Goal: Task Accomplishment & Management: Manage account settings

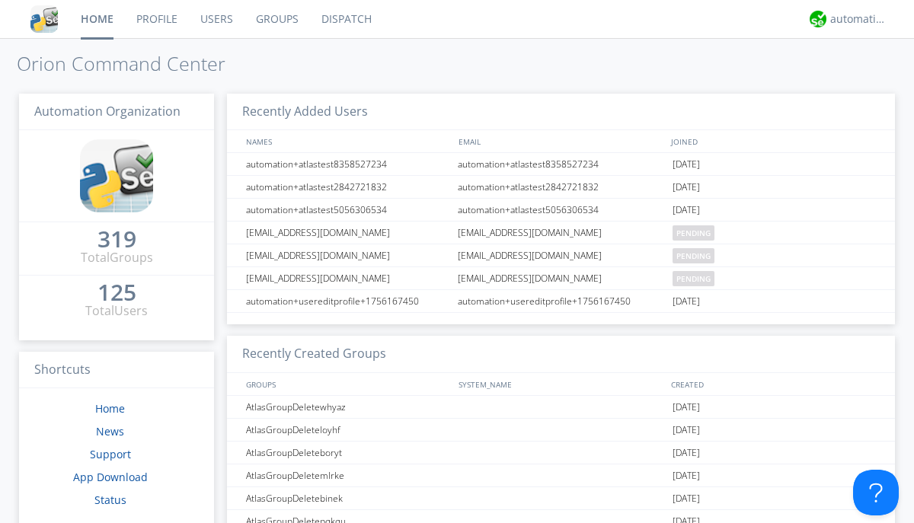
click at [216, 19] on link "Users" at bounding box center [217, 19] width 56 height 38
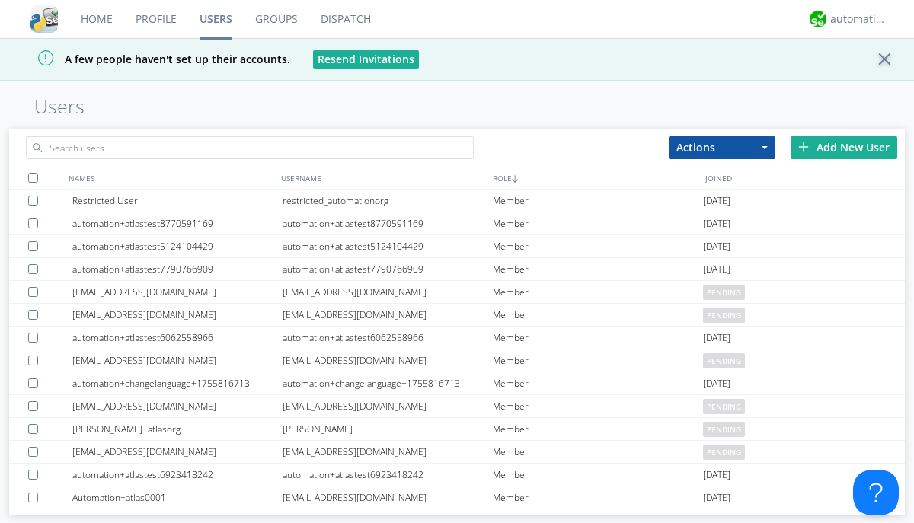
click at [844, 147] on div "Add New User" at bounding box center [844, 147] width 107 height 23
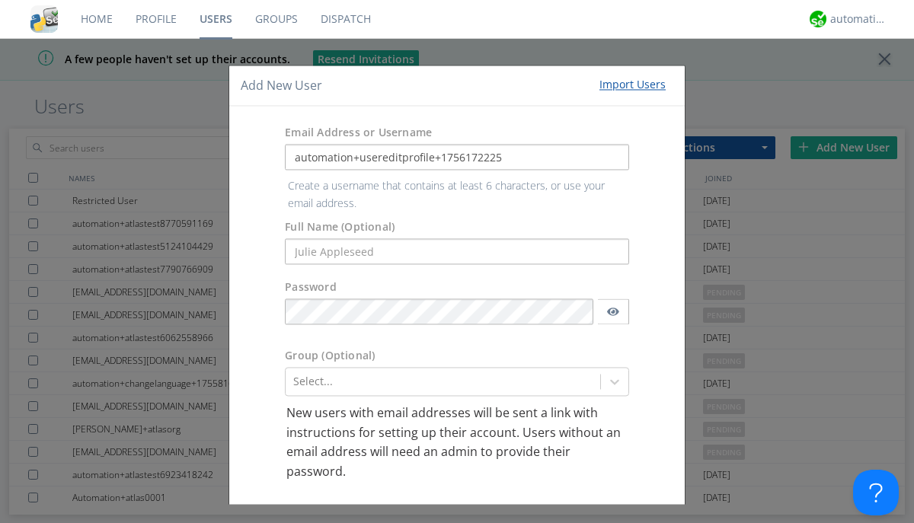
type input "automation+usereditprofile+1756172225"
click at [553, 509] on button "Create User Account" at bounding box center [558, 520] width 129 height 23
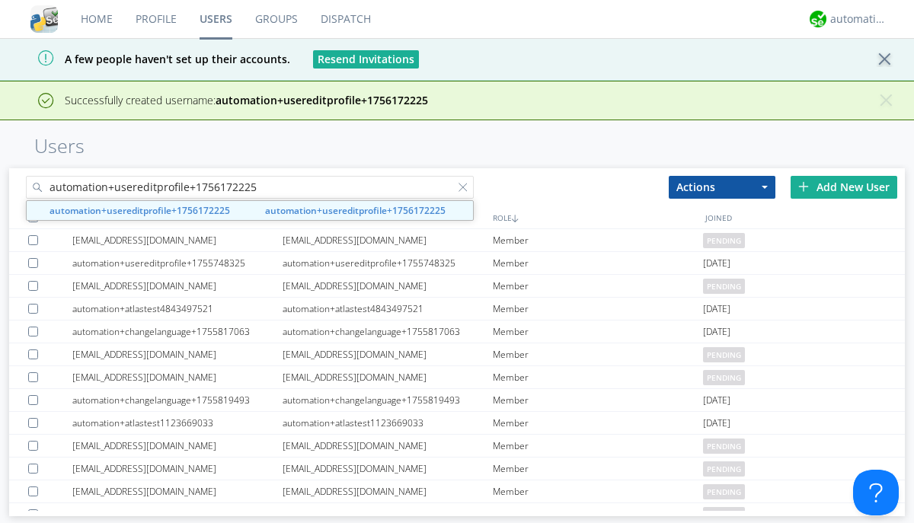
type input "automation+usereditprofile+1756172225"
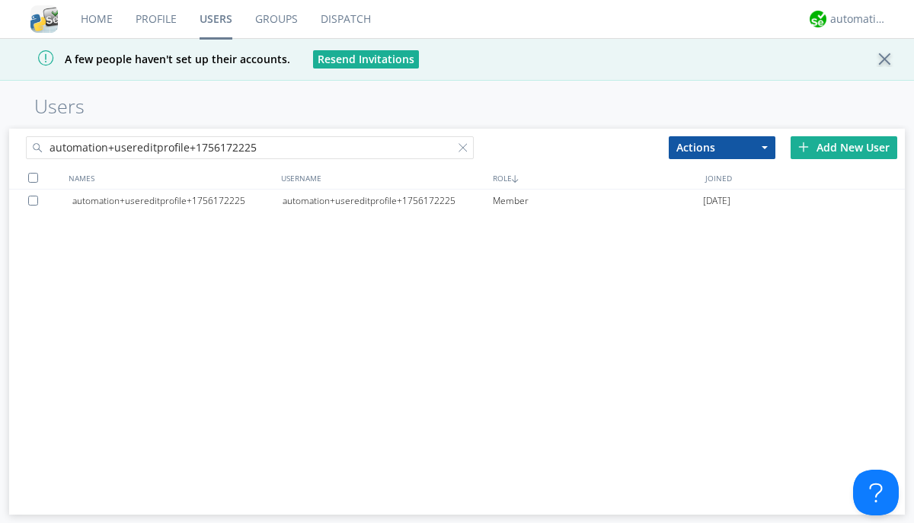
click at [387, 200] on div "automation+usereditprofile+1756172225" at bounding box center [388, 201] width 210 height 23
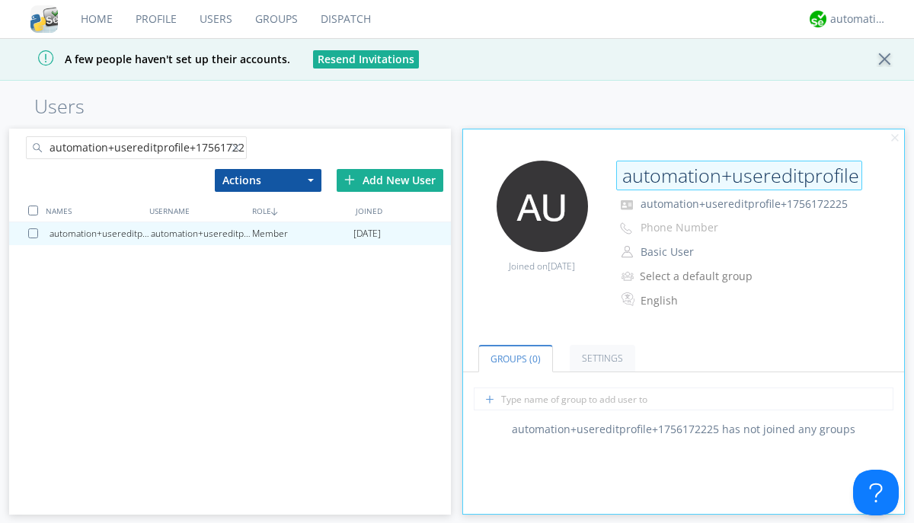
click at [739, 175] on input "automation+usereditprofile+1756172225" at bounding box center [739, 176] width 246 height 30
type input "editedautomation+usereditprofile+1756172225"
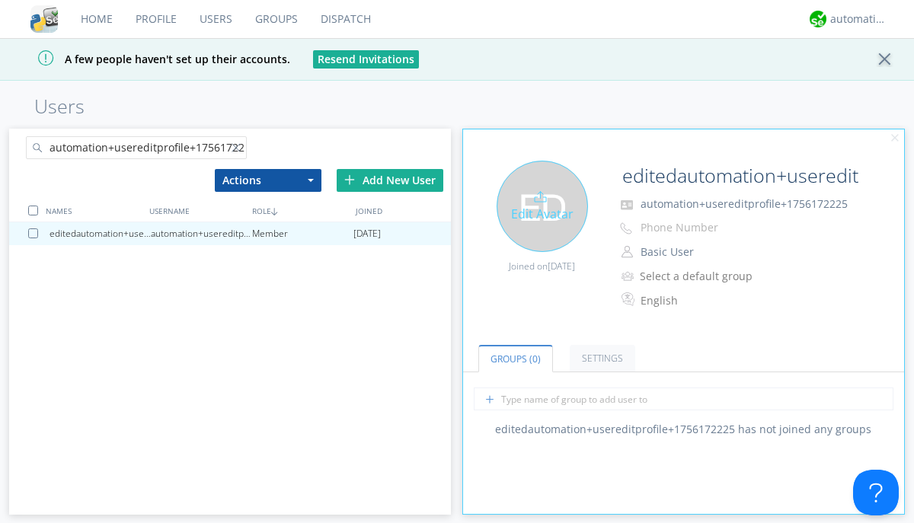
click at [542, 206] on div "Edit Avatar" at bounding box center [542, 206] width 91 height 91
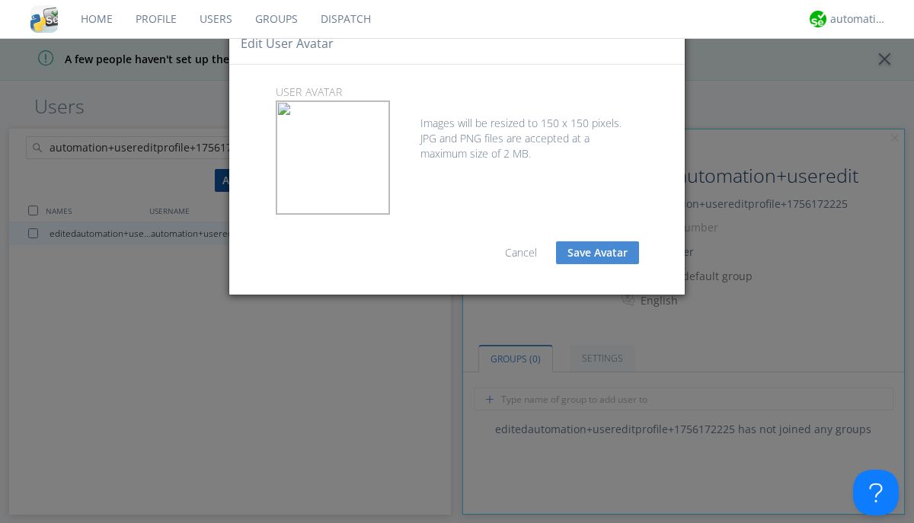
click at [597, 253] on button "Save Avatar" at bounding box center [597, 252] width 83 height 23
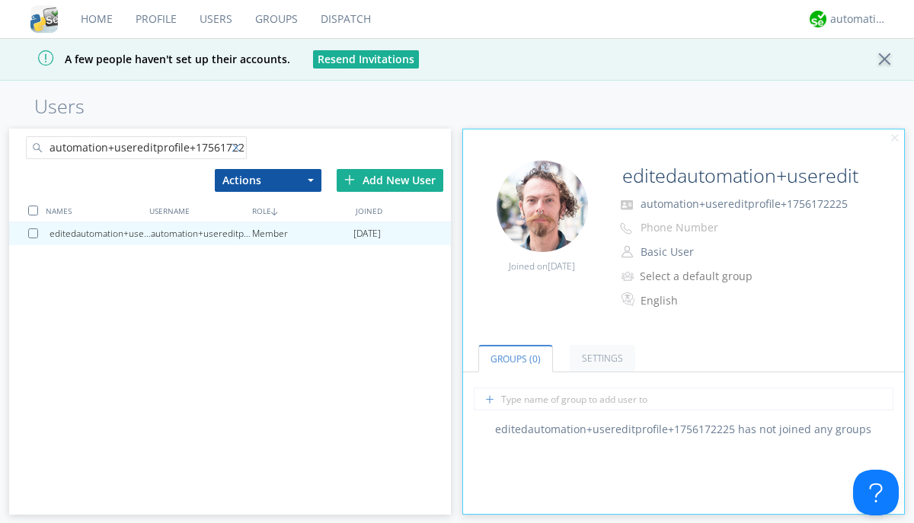
click at [238, 150] on div at bounding box center [239, 150] width 15 height 15
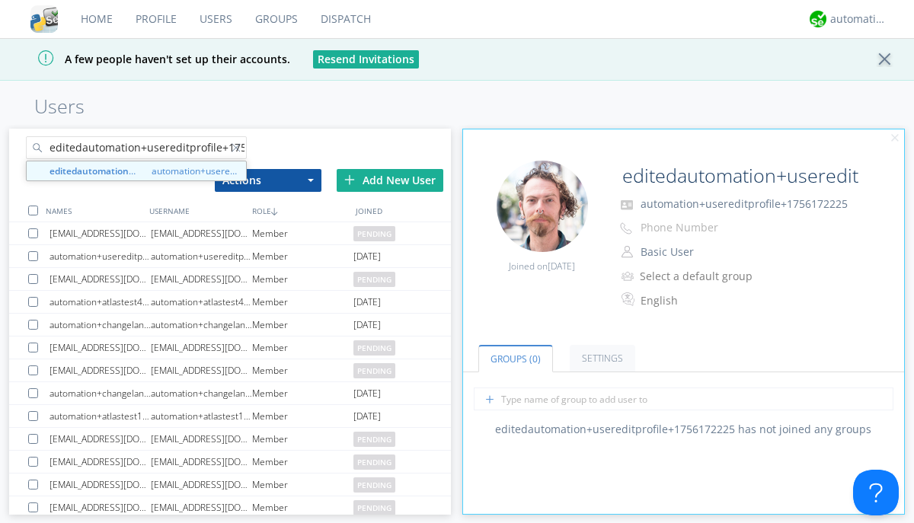
scroll to position [0, 40]
type input "editedautomation+usereditprofile+1756172225"
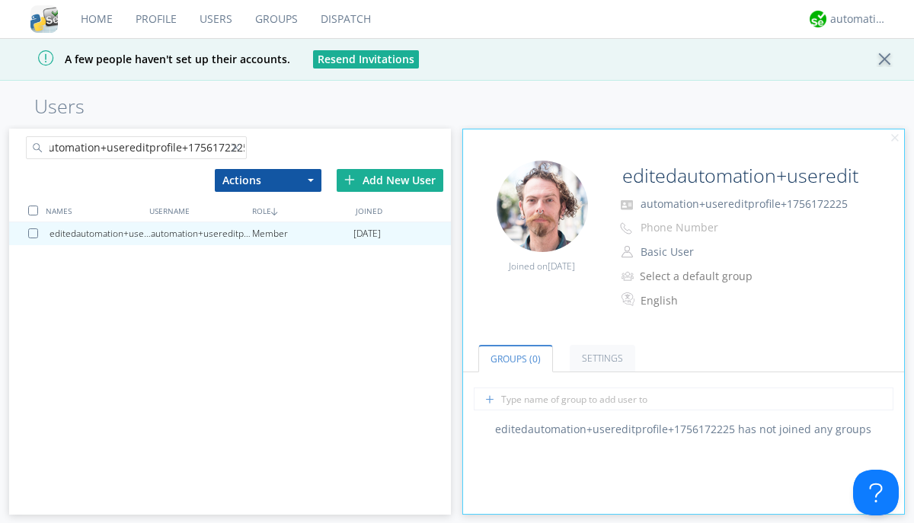
click at [33, 209] on div at bounding box center [33, 211] width 10 height 10
click at [267, 180] on button "Actions" at bounding box center [268, 180] width 107 height 23
click at [0, 0] on link "Delete User" at bounding box center [0, 0] width 0 height 0
